Goal: Task Accomplishment & Management: Manage account settings

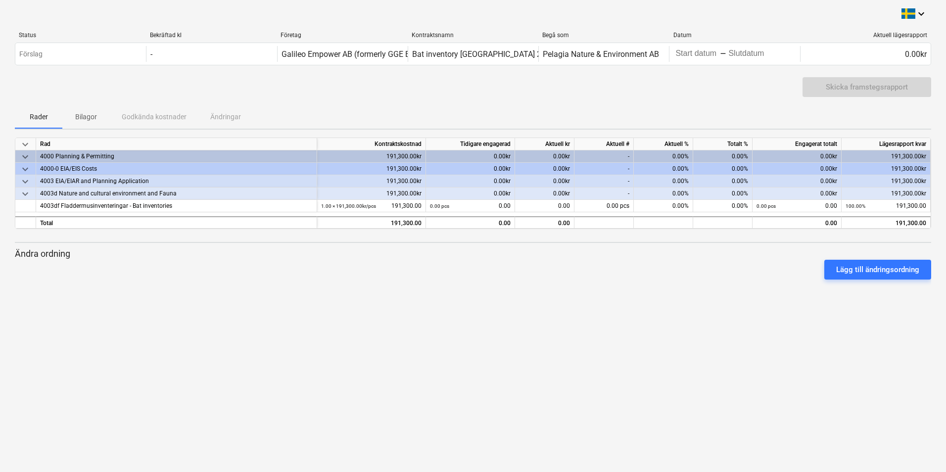
drag, startPoint x: 532, startPoint y: 361, endPoint x: 515, endPoint y: 352, distance: 19.0
click at [530, 360] on div "keyboard_arrow_down Status Bekräftad kl Företag Kontraktsnamn Begå som Datum Ak…" at bounding box center [473, 236] width 946 height 472
click at [100, 205] on div "4003df Fladdermusinventeringar - Bat inventories" at bounding box center [176, 206] width 273 height 12
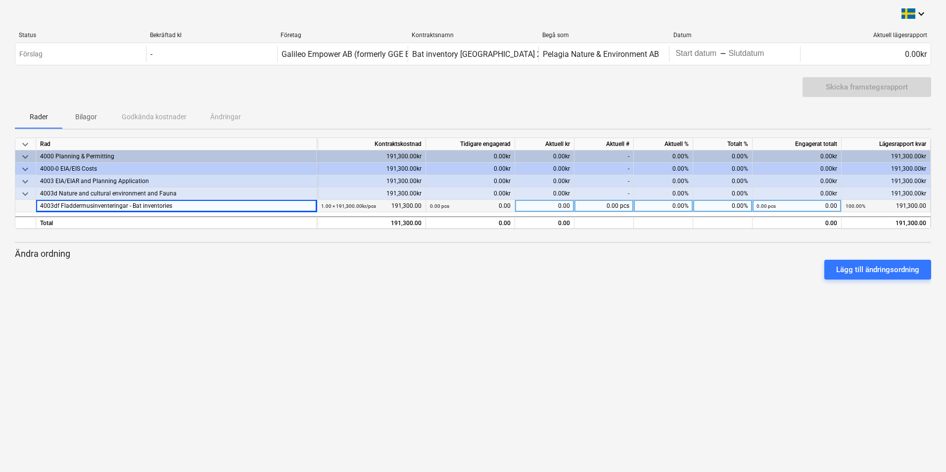
click at [557, 210] on div "0.00" at bounding box center [544, 206] width 59 height 12
type input "76388"
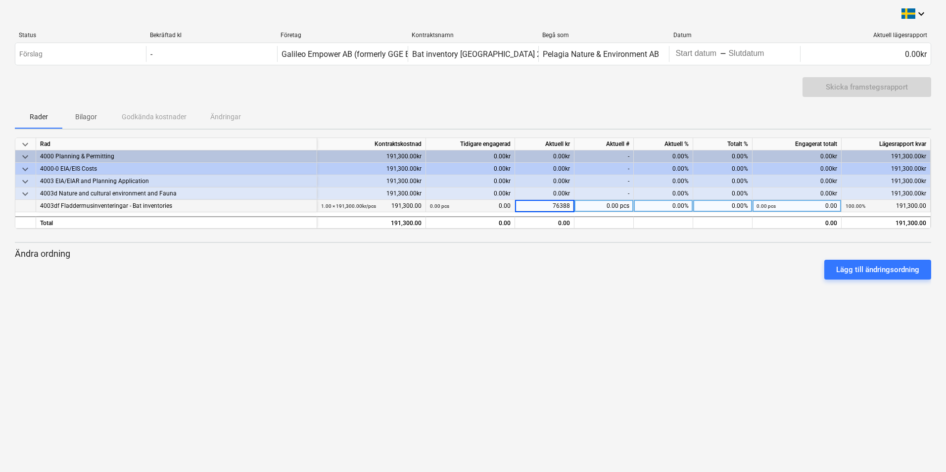
click at [589, 286] on div at bounding box center [473, 284] width 917 height 8
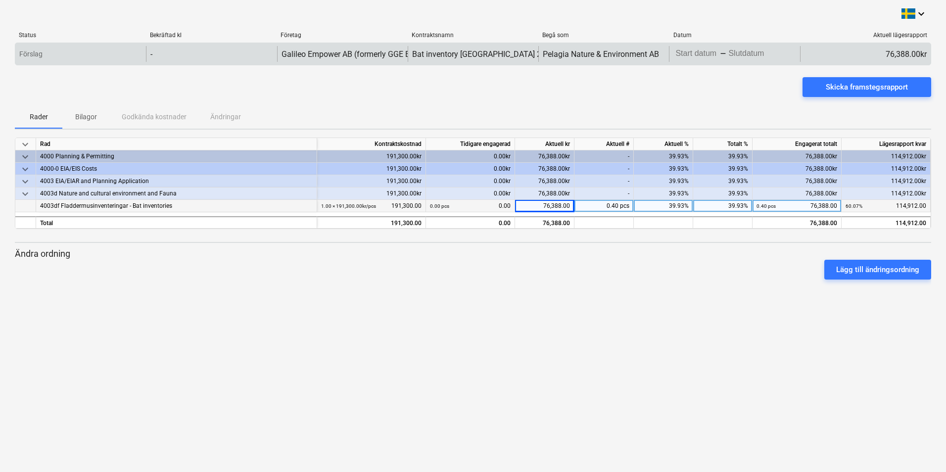
click at [60, 53] on div "Förslag" at bounding box center [80, 54] width 131 height 16
click at [214, 55] on div "-" at bounding box center [211, 54] width 131 height 16
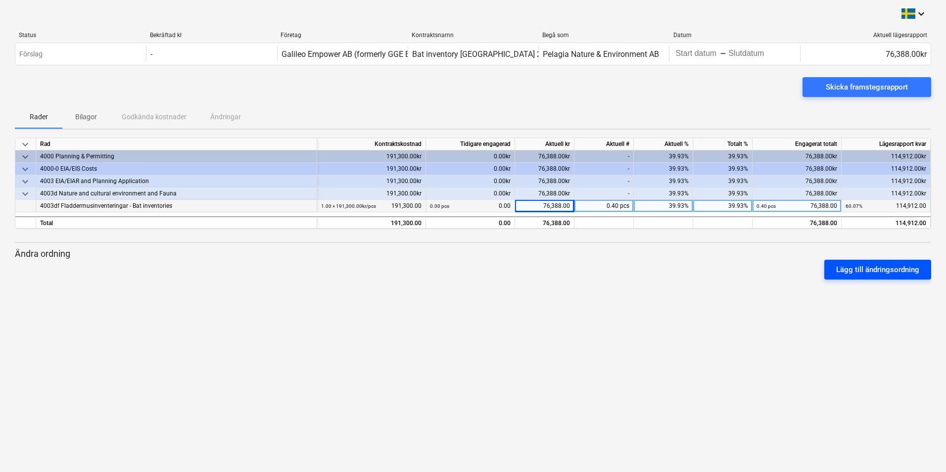
click at [878, 274] on div "Lägg till ändringsordning" at bounding box center [877, 269] width 83 height 13
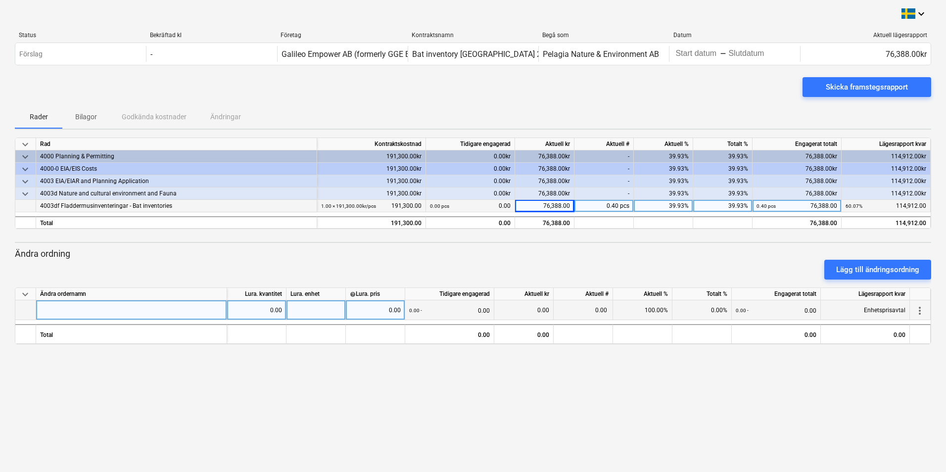
click at [918, 310] on span "more_vert" at bounding box center [920, 311] width 12 height 12
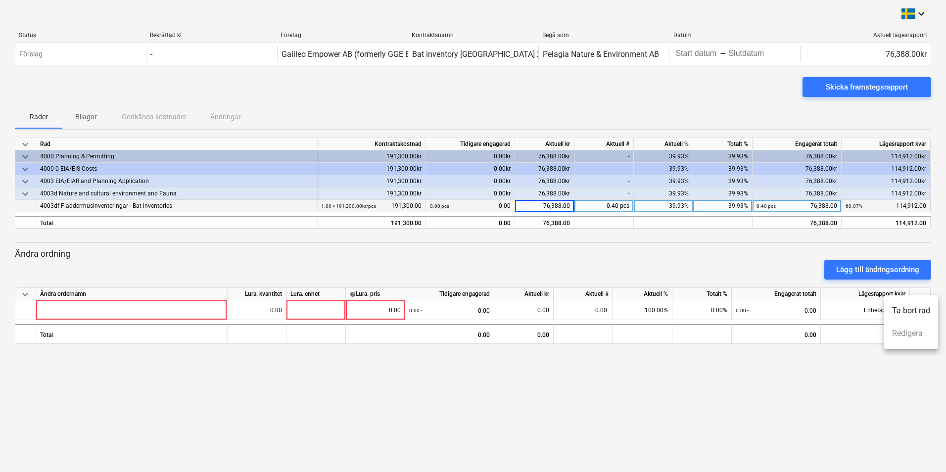
click at [904, 303] on li "Ta bort rad" at bounding box center [911, 310] width 54 height 23
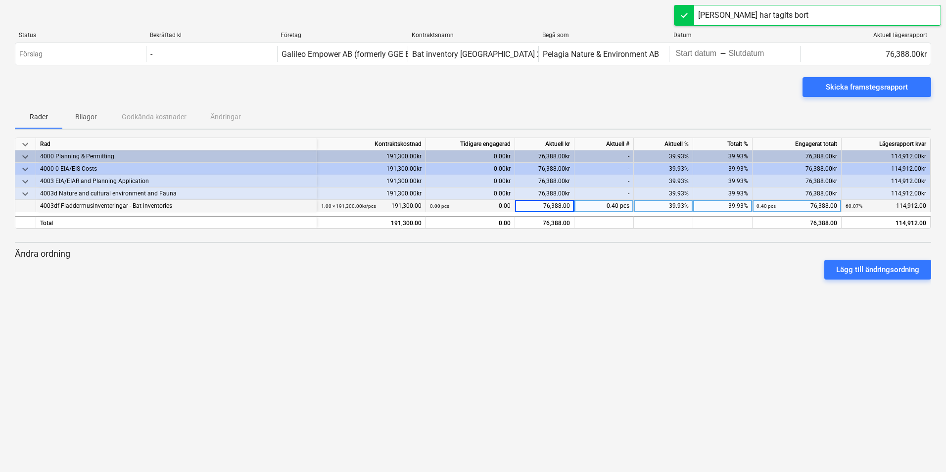
click at [721, 274] on div "Lägg till ändringsordning" at bounding box center [473, 270] width 924 height 28
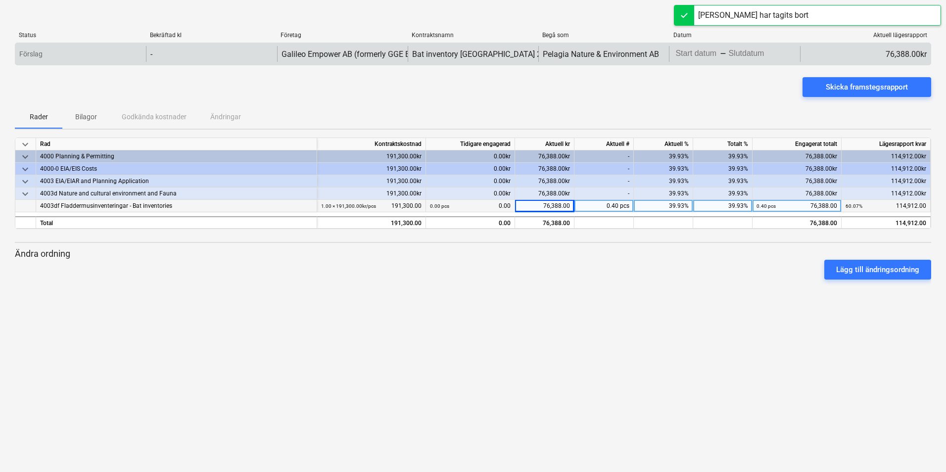
click at [91, 50] on div "Förslag" at bounding box center [80, 54] width 131 height 16
click at [189, 48] on div "-" at bounding box center [211, 54] width 131 height 16
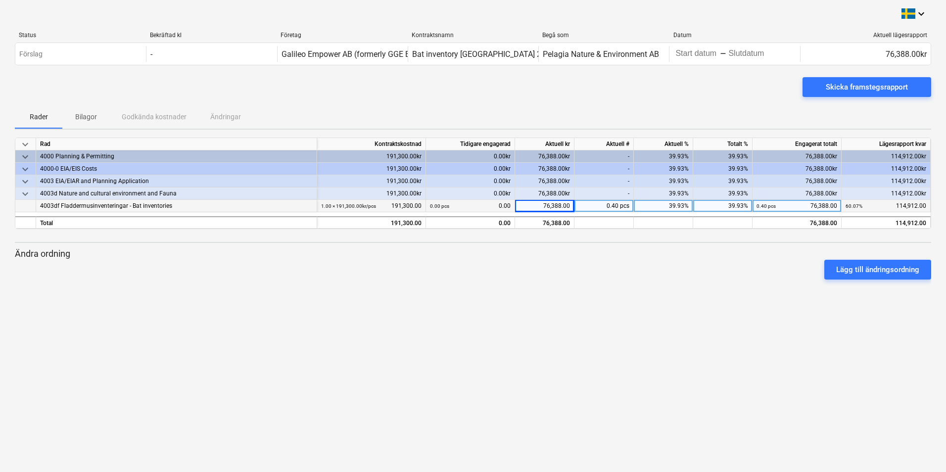
click at [523, 88] on div "Skicka framstegsrapport" at bounding box center [473, 91] width 917 height 28
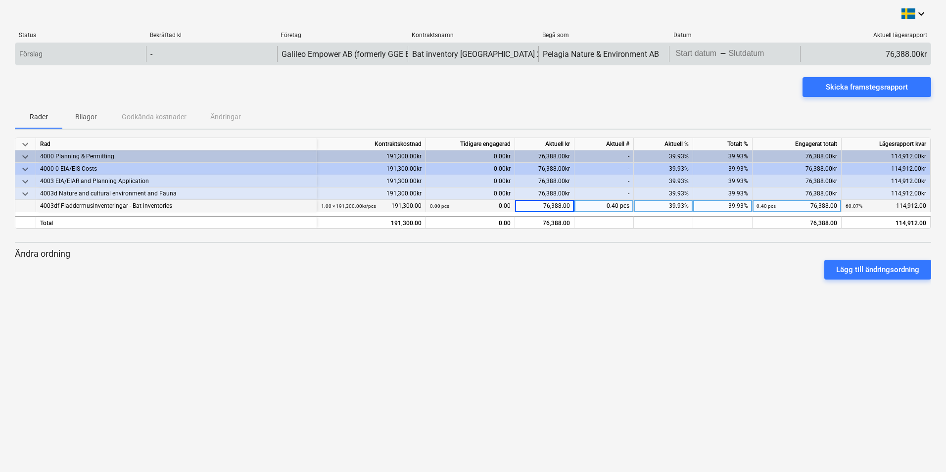
click at [738, 51] on body "keyboard_arrow_down Status Bekräftad kl Företag Kontraktsnamn Begå som Datum Ak…" at bounding box center [473, 236] width 946 height 472
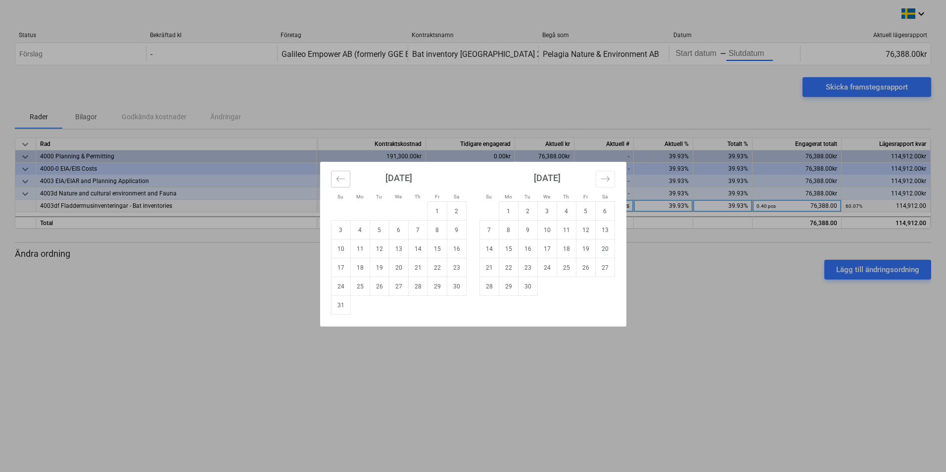
click at [344, 181] on icon "Move backward to switch to the previous month." at bounding box center [340, 178] width 9 height 9
click at [343, 181] on icon "Move backward to switch to the previous month." at bounding box center [340, 178] width 9 height 9
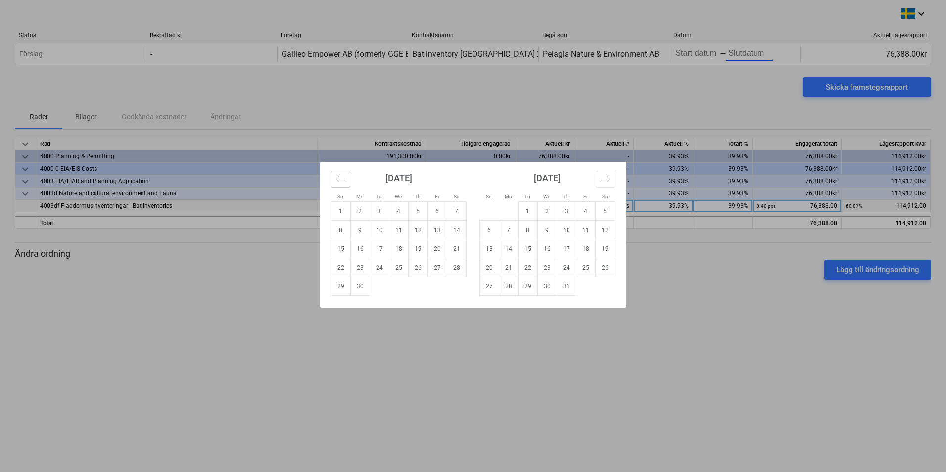
click at [338, 176] on icon "Move backward to switch to the previous month." at bounding box center [340, 178] width 9 height 9
click at [418, 212] on td "1" at bounding box center [417, 211] width 19 height 19
type input "[DATE]"
click at [619, 179] on div "[DATE] 1 2 3 4 5 6 7 8 9 10 11 12 13 14 15 16 17 18 19 20 21 22 23 24 25 26 27 …" at bounding box center [547, 229] width 148 height 134
click at [610, 181] on button "Move forward to switch to the next month." at bounding box center [605, 179] width 19 height 17
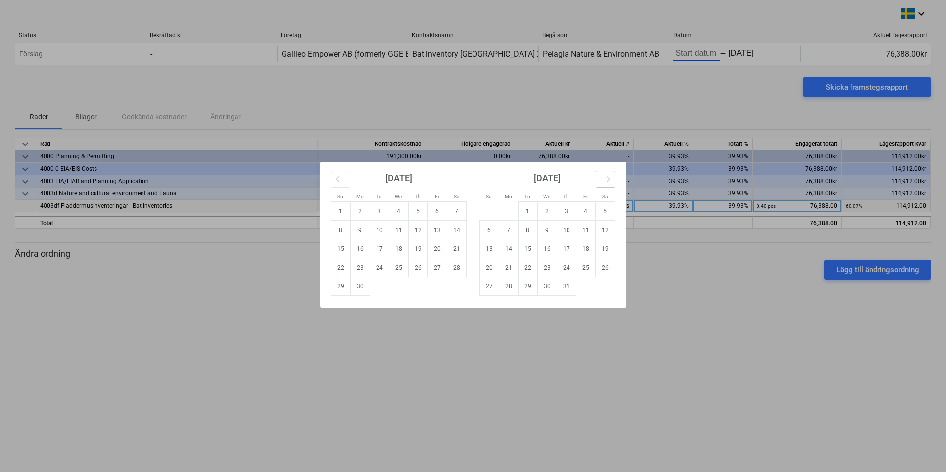
click at [603, 181] on icon "Move forward to switch to the next month." at bounding box center [605, 178] width 9 height 9
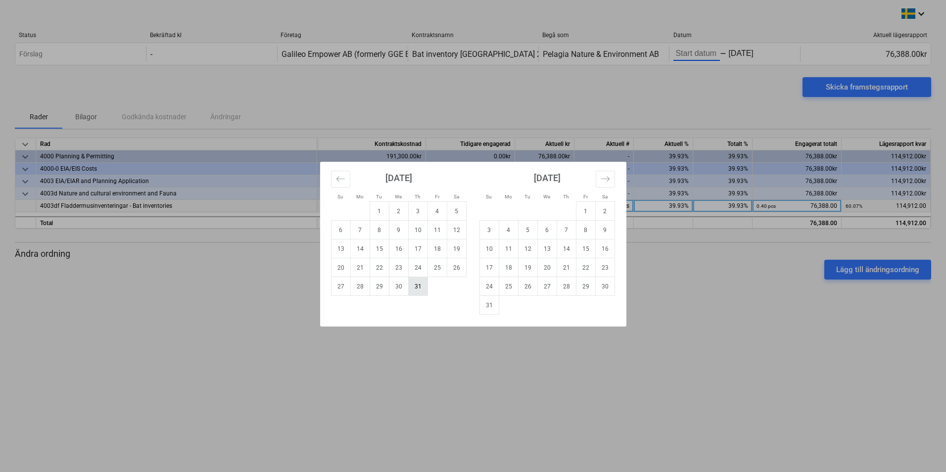
click at [412, 287] on td "31" at bounding box center [417, 286] width 19 height 19
type input "[DATE]"
click at [528, 388] on div "Su Mo Tu We Th Fr Sa Su Mo Tu We Th Fr Sa [DATE] 1 2 3 4 5 6 7 8 9 10 11 12 13 …" at bounding box center [473, 236] width 946 height 472
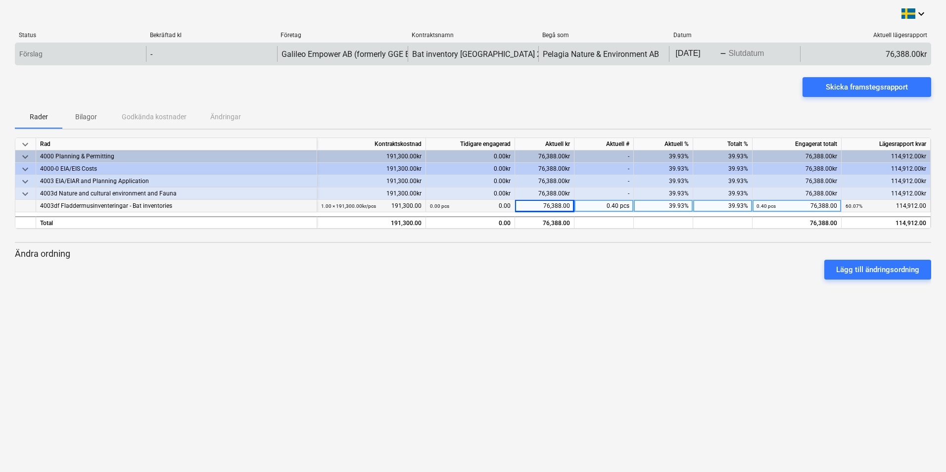
click at [758, 50] on body "keyboard_arrow_down Status Bekräftad kl Företag Kontraktsnamn Begå som Datum Ak…" at bounding box center [473, 236] width 946 height 472
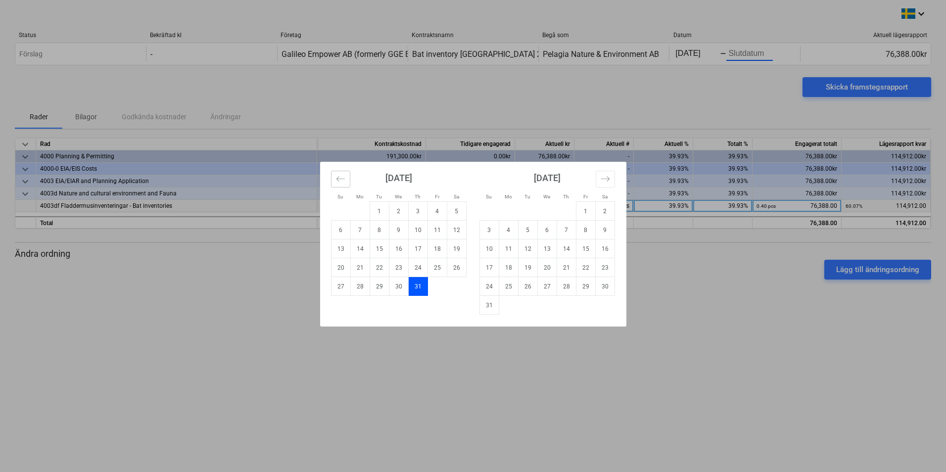
click at [340, 182] on icon "Move backward to switch to the previous month." at bounding box center [340, 178] width 9 height 9
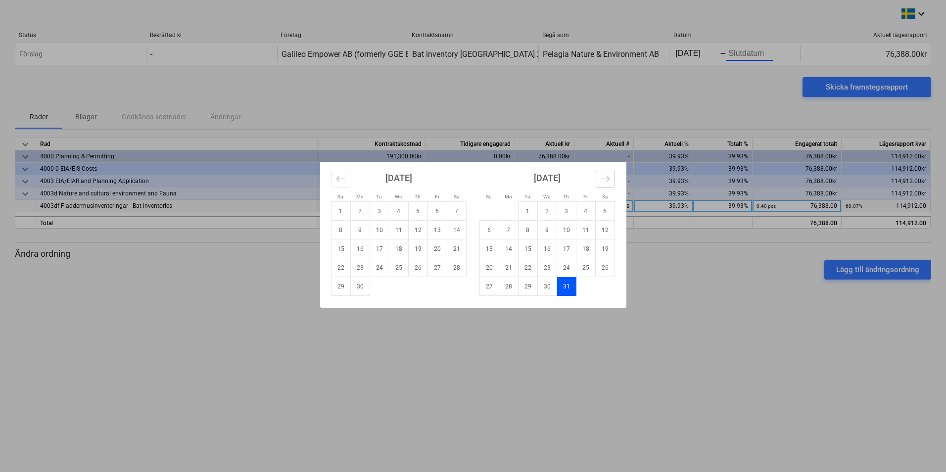
click at [613, 176] on button "Move forward to switch to the next month." at bounding box center [605, 179] width 19 height 17
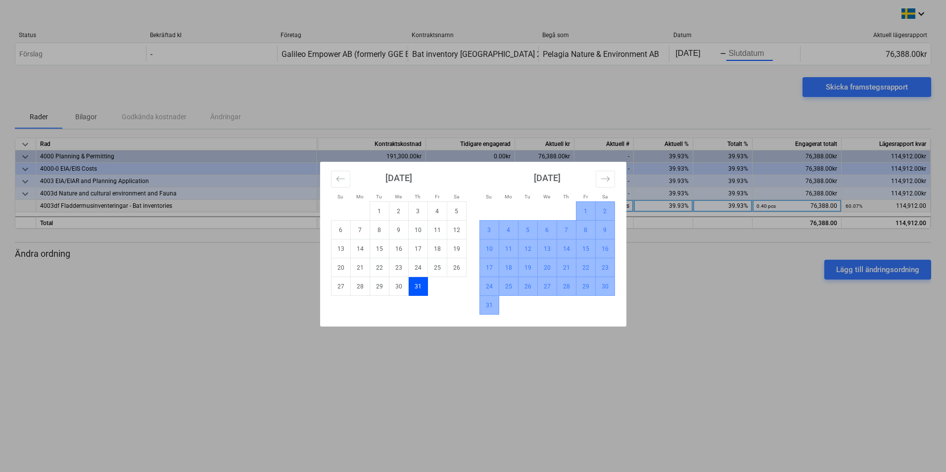
click at [489, 304] on td "31" at bounding box center [489, 305] width 19 height 19
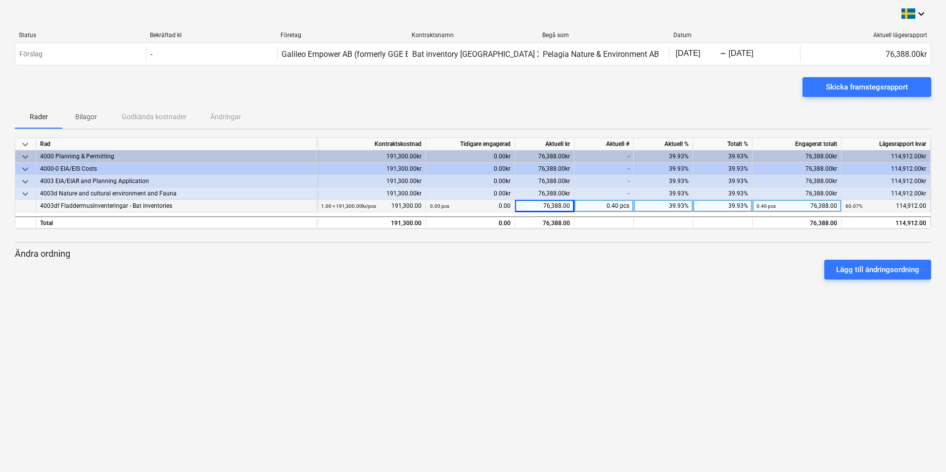
click at [556, 329] on div "keyboard_arrow_down Status Bekräftad kl Företag Kontraktsnamn Begå som Datum Ak…" at bounding box center [473, 236] width 946 height 472
